Goal: Task Accomplishment & Management: Use online tool/utility

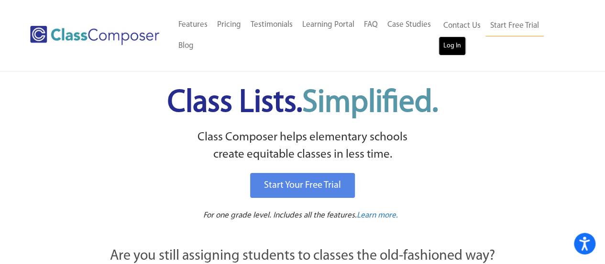
click at [454, 54] on link "Log In" at bounding box center [452, 45] width 27 height 19
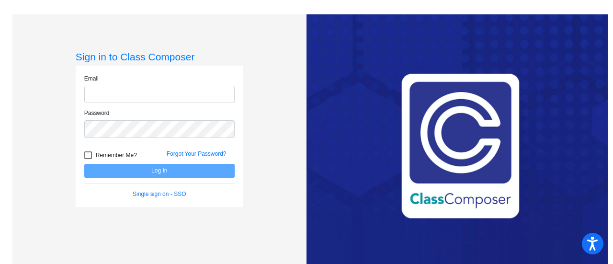
type input "[EMAIL_ADDRESS][DOMAIN_NAME]"
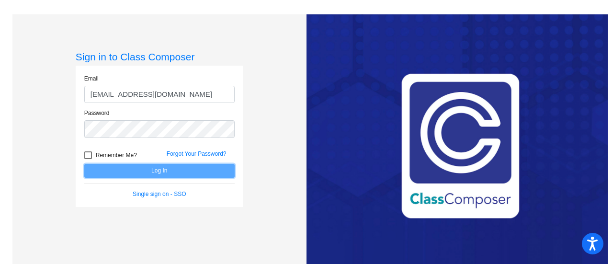
click at [119, 175] on button "Log In" at bounding box center [159, 171] width 150 height 14
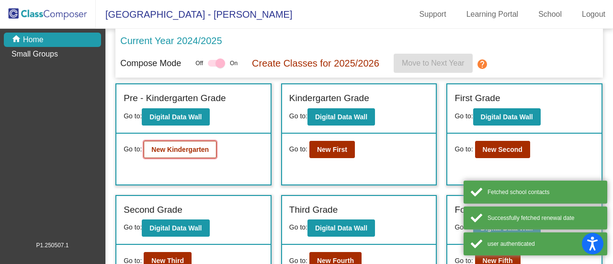
click at [199, 149] on b "New Kindergarten" at bounding box center [179, 149] width 57 height 8
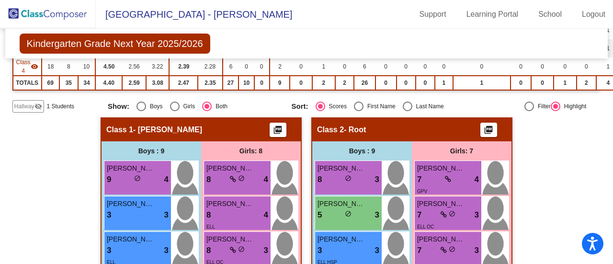
scroll to position [134, 0]
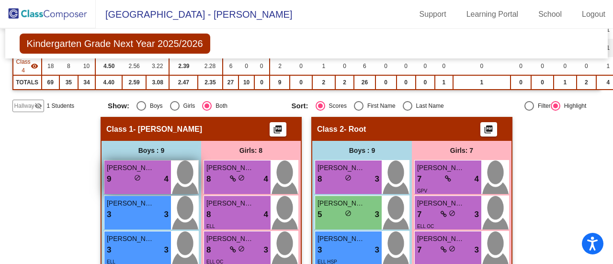
click at [145, 181] on div "9 lock do_not_disturb_alt 4" at bounding box center [138, 179] width 62 height 12
